Goal: Find specific page/section: Find specific page/section

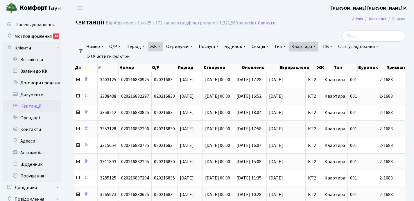
select select "25"
click at [318, 44] on link "Квартира" at bounding box center [303, 47] width 29 height 10
type input "2"
type input "16-76"
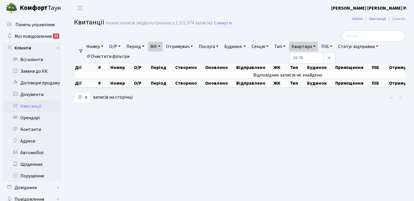
click at [162, 46] on link "ЖК" at bounding box center [155, 47] width 15 height 10
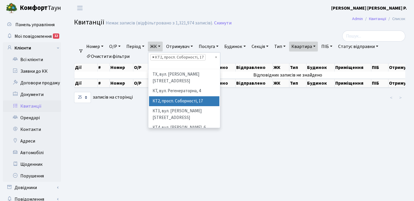
click at [154, 56] on span "×" at bounding box center [153, 57] width 2 height 6
select select
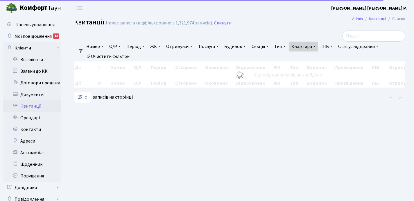
click at [161, 48] on link "ЖК" at bounding box center [155, 47] width 15 height 10
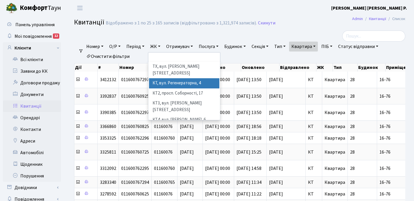
click at [174, 79] on li "КТ, вул. Регенераторна, 4" at bounding box center [184, 83] width 70 height 10
